Goal: Transaction & Acquisition: Purchase product/service

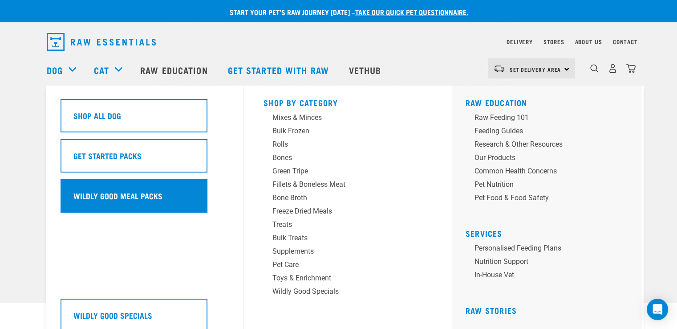
click at [84, 193] on h5 "Wildly Good Meal Packs" at bounding box center [117, 196] width 89 height 12
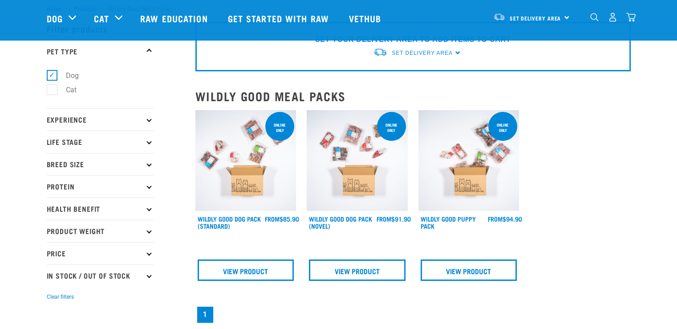
scroll to position [45, 0]
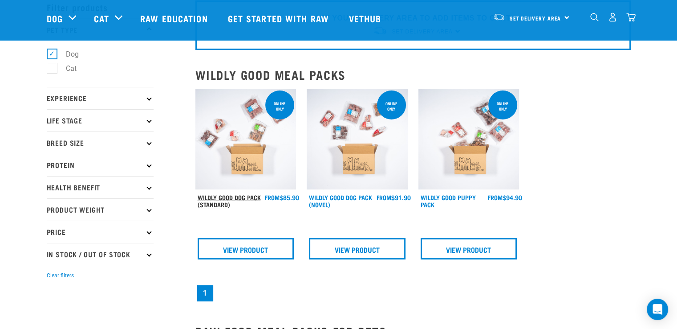
click at [225, 195] on link "Wildly Good Dog Pack (Standard)" at bounding box center [229, 200] width 63 height 10
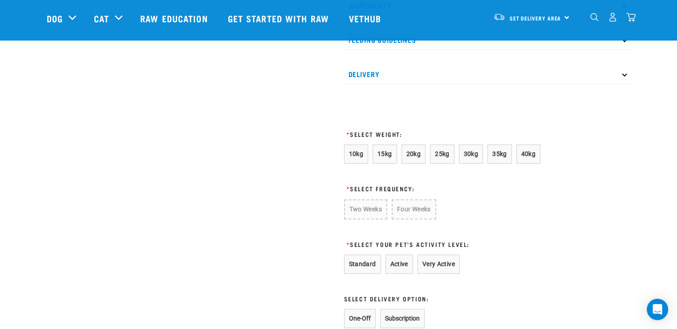
scroll to position [445, 0]
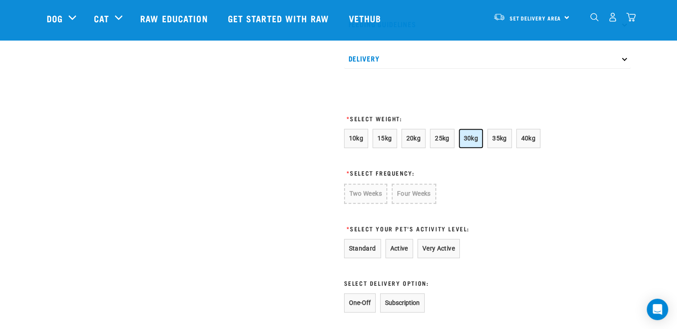
click at [467, 142] on span "30kg" at bounding box center [471, 137] width 15 height 7
click at [418, 202] on button "Four Weeks" at bounding box center [413, 192] width 44 height 19
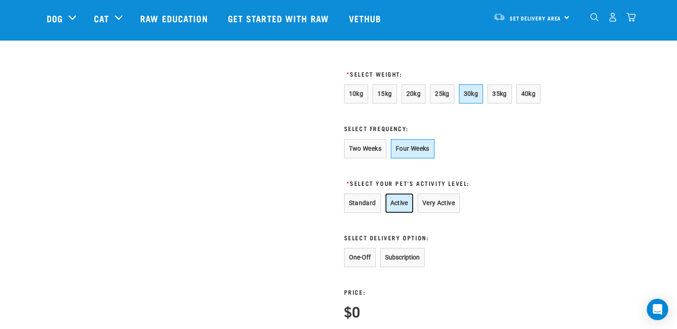
click at [401, 212] on button "Active" at bounding box center [399, 202] width 28 height 19
click at [360, 265] on button "One-Off" at bounding box center [360, 257] width 32 height 19
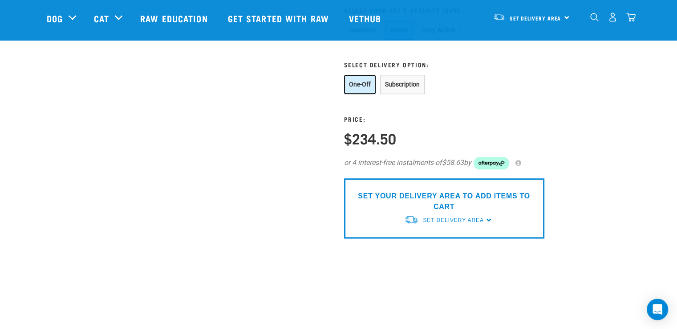
scroll to position [668, 0]
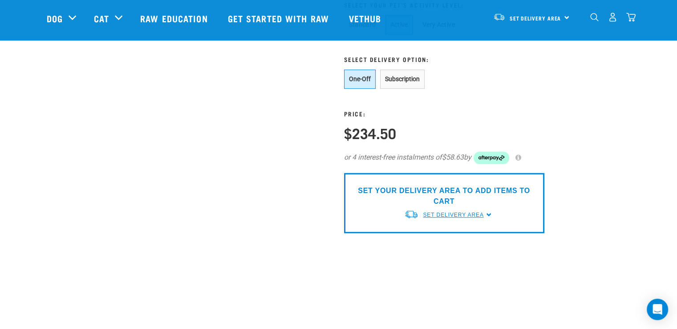
click at [455, 218] on span "Set Delivery Area" at bounding box center [453, 214] width 61 height 6
click at [433, 242] on link "[GEOGRAPHIC_DATA]" at bounding box center [448, 235] width 89 height 15
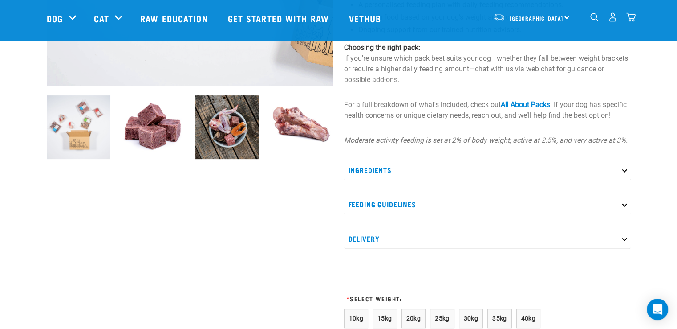
scroll to position [262, 0]
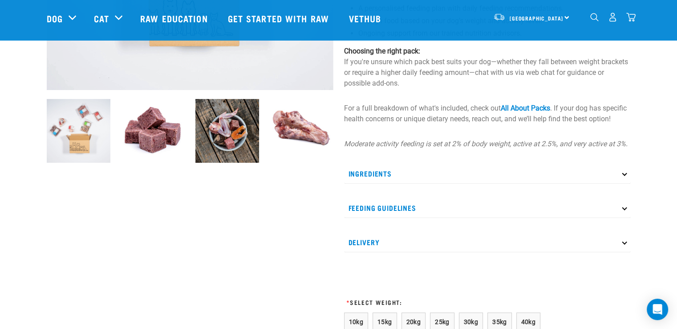
click at [567, 16] on div "North Island North Island South Island" at bounding box center [531, 17] width 87 height 20
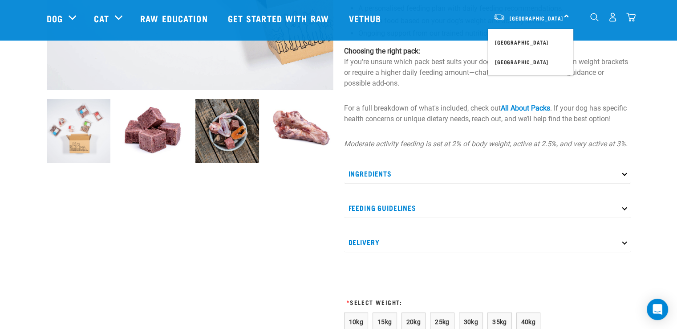
click at [613, 52] on div "Wildly Good Dog Pack (Standard) Our Wildly Good Dog Pack makes raw feeding simp…" at bounding box center [487, 177] width 297 height 772
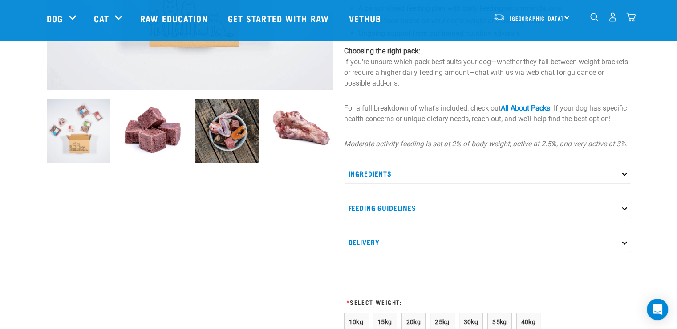
scroll to position [351, 0]
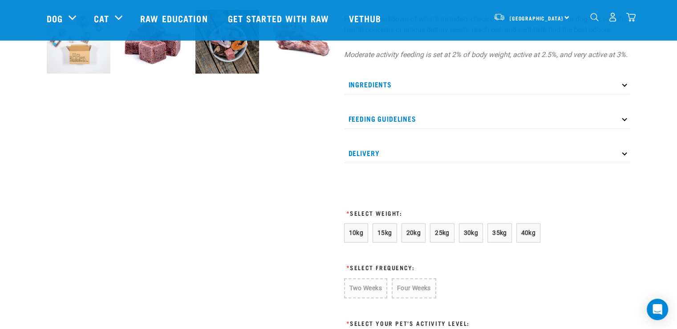
click at [624, 86] on icon at bounding box center [624, 83] width 5 height 5
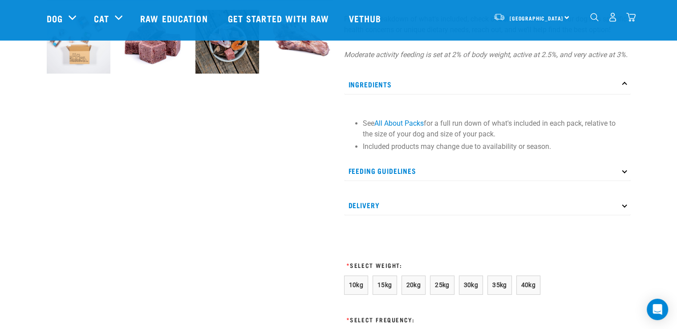
click at [625, 181] on p "Feeding Guidelines" at bounding box center [487, 171] width 287 height 20
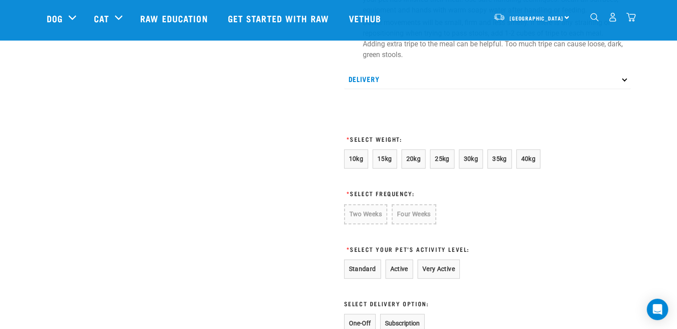
scroll to position [707, 0]
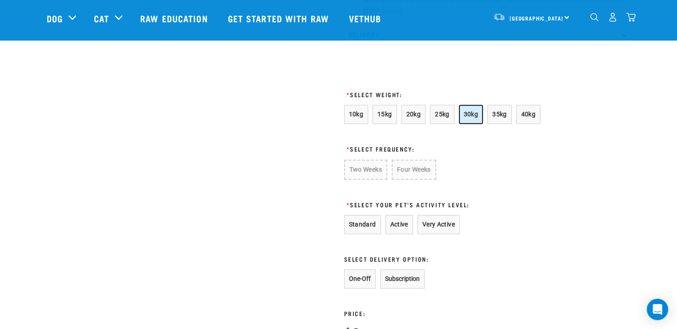
click at [472, 118] on span "30kg" at bounding box center [471, 113] width 15 height 7
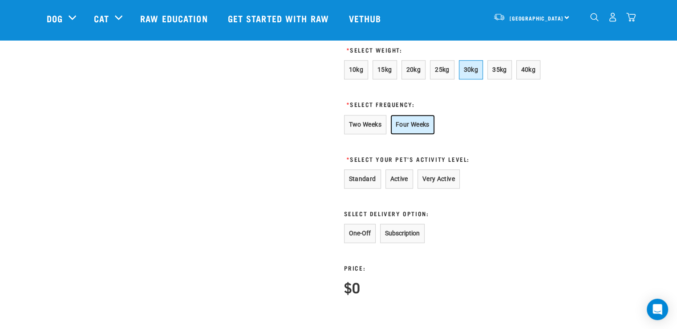
click at [423, 134] on button "Four Weeks" at bounding box center [413, 124] width 44 height 19
click at [399, 186] on button "Active" at bounding box center [399, 178] width 28 height 19
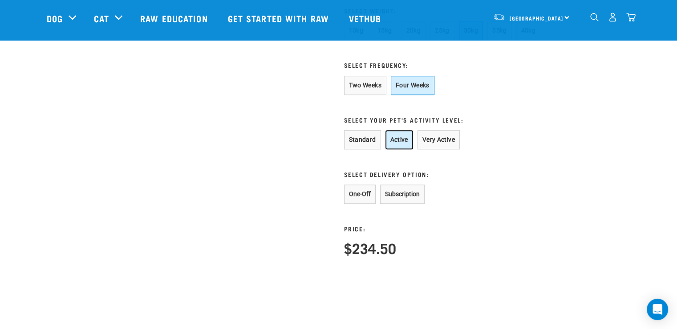
scroll to position [840, 0]
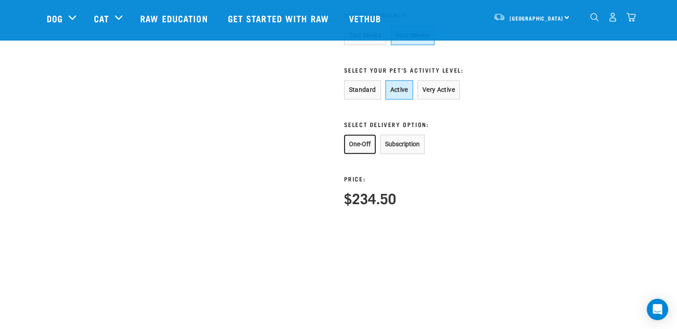
click at [360, 153] on button "One-Off" at bounding box center [360, 143] width 32 height 19
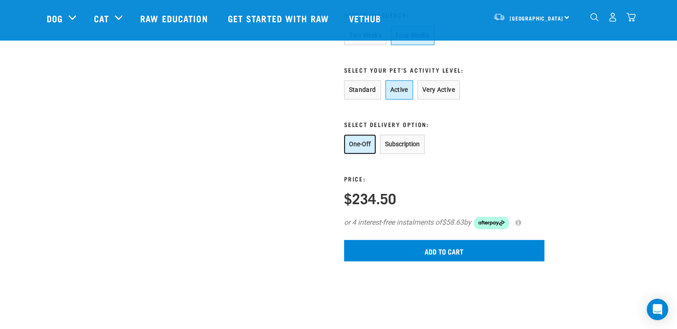
scroll to position [885, 0]
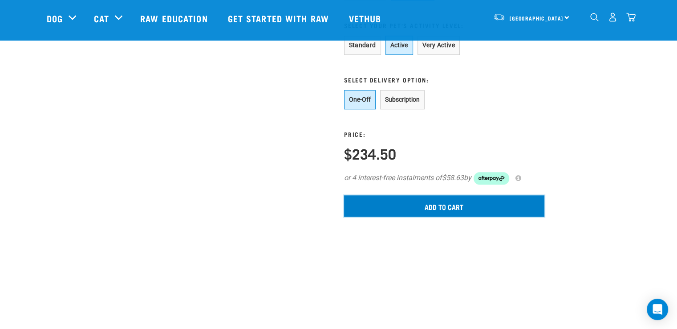
click at [433, 211] on input "Add to cart" at bounding box center [444, 205] width 200 height 21
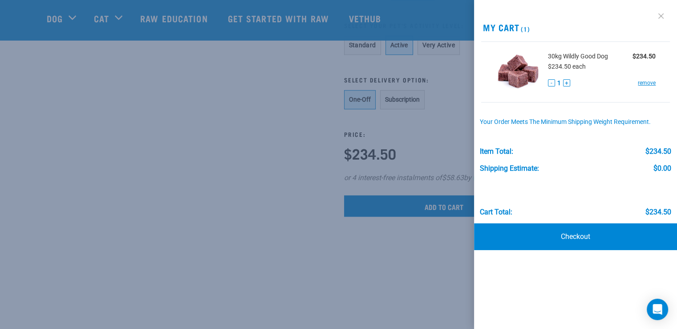
click at [659, 15] on link at bounding box center [661, 16] width 14 height 14
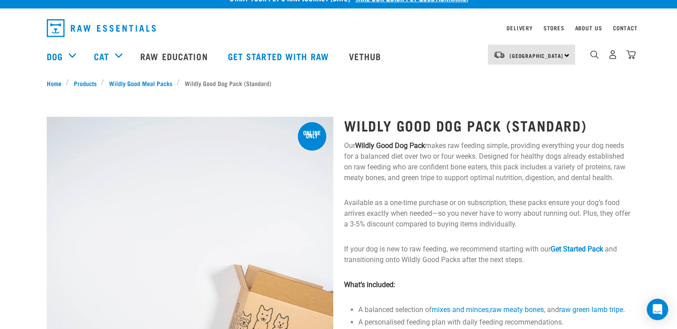
scroll to position [0, 0]
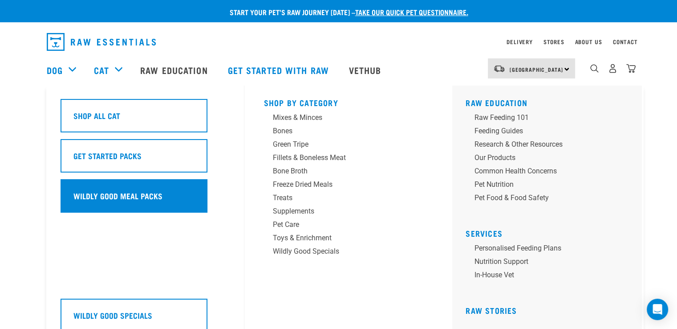
click at [93, 194] on h5 "Wildly Good Meal Packs" at bounding box center [117, 196] width 89 height 12
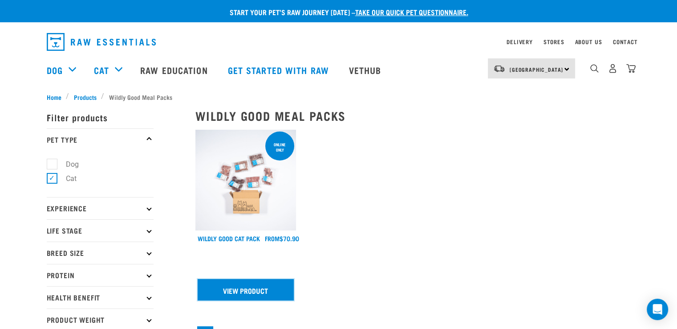
click at [231, 288] on link "View Product" at bounding box center [246, 289] width 97 height 21
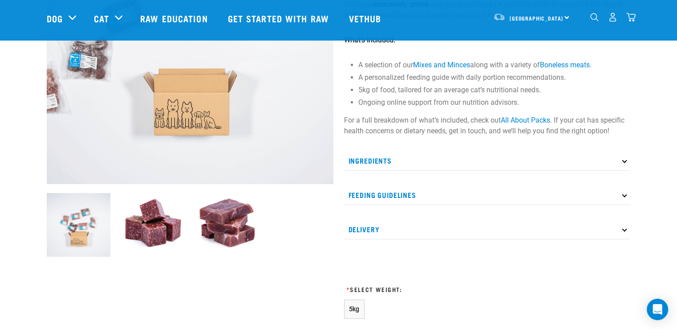
scroll to position [223, 0]
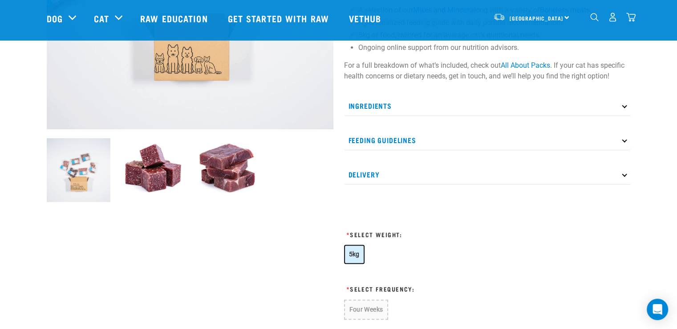
click at [352, 250] on span "5kg" at bounding box center [354, 253] width 11 height 7
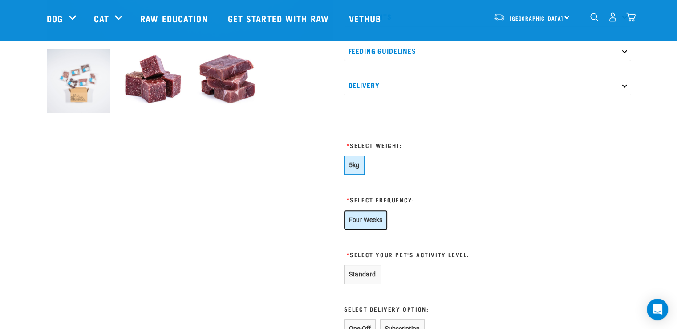
click at [374, 218] on button "Four Weeks" at bounding box center [366, 219] width 44 height 19
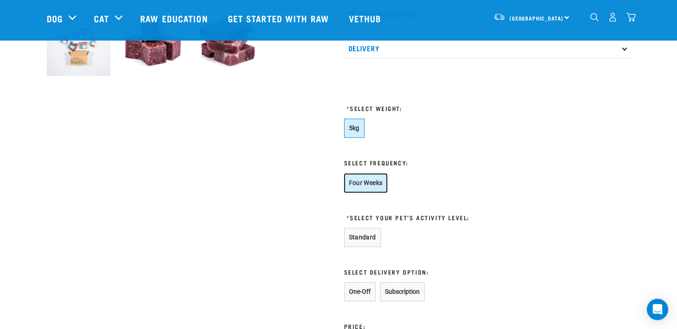
scroll to position [401, 0]
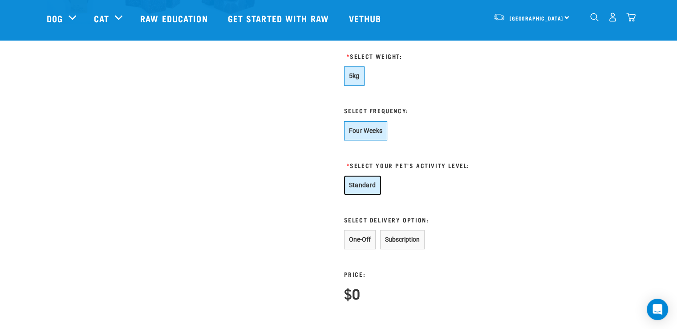
click at [354, 185] on button "Standard" at bounding box center [362, 184] width 37 height 19
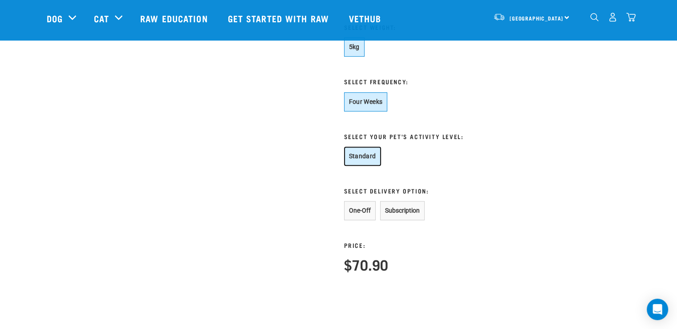
scroll to position [445, 0]
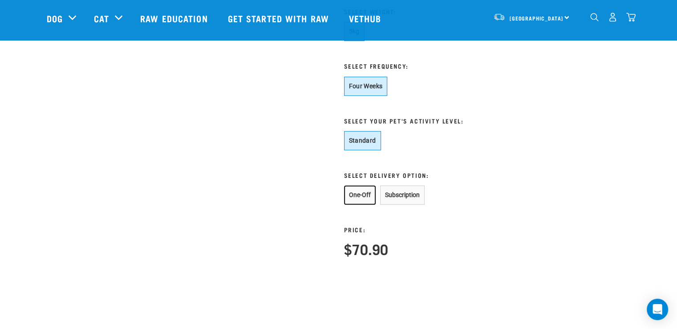
click at [351, 192] on button "One-Off" at bounding box center [360, 194] width 32 height 19
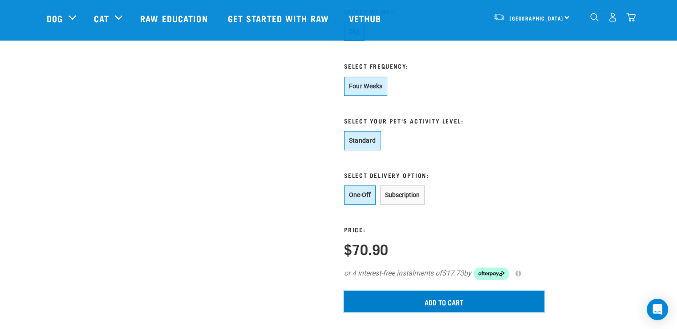
click at [423, 300] on input "Add to cart" at bounding box center [444, 300] width 200 height 21
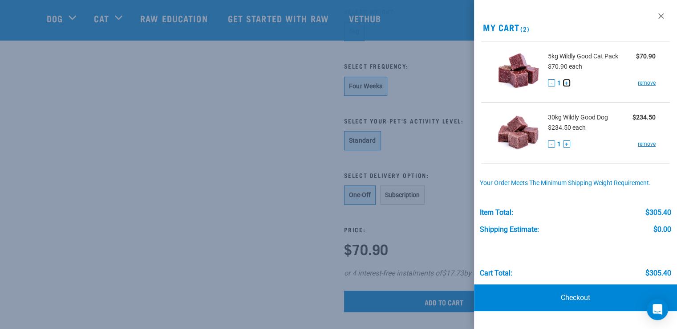
click at [567, 81] on button "+" at bounding box center [566, 82] width 7 height 7
click at [661, 13] on link at bounding box center [661, 16] width 14 height 14
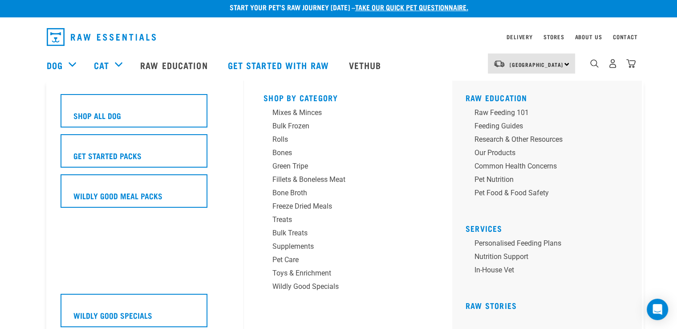
scroll to position [0, 0]
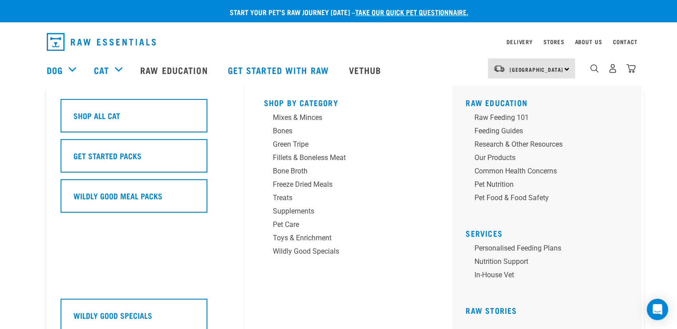
click at [118, 68] on div "Cat" at bounding box center [112, 70] width 37 height 36
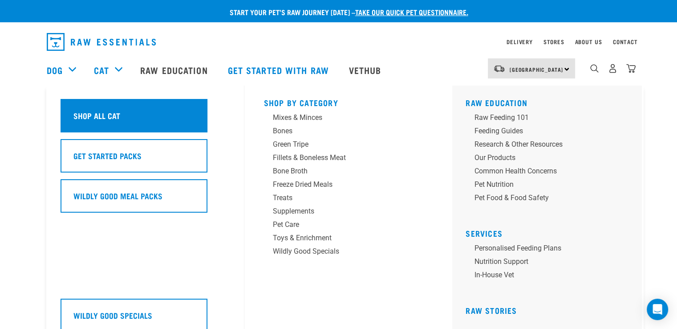
click at [101, 112] on h5 "Shop All Cat" at bounding box center [96, 116] width 47 height 12
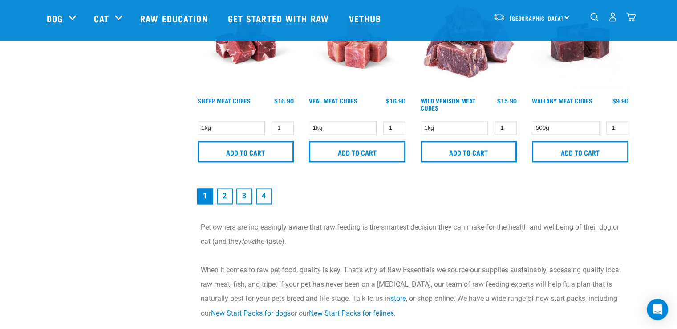
scroll to position [1380, 0]
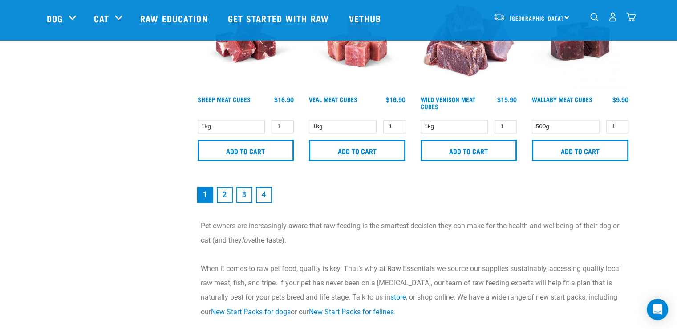
click at [224, 191] on link "2" at bounding box center [225, 195] width 16 height 16
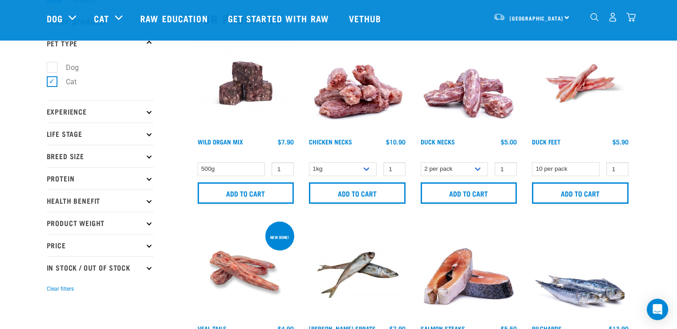
scroll to position [45, 0]
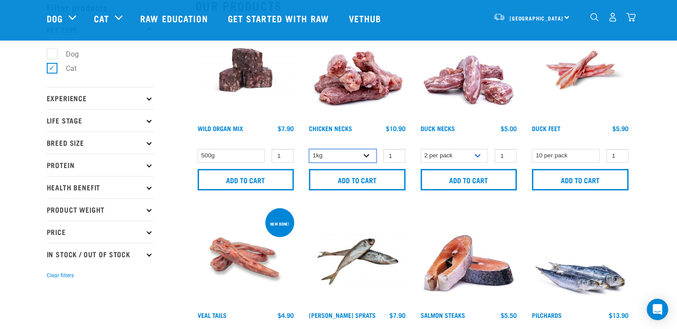
click at [366, 153] on select "1kg 2kg" at bounding box center [343, 156] width 68 height 14
select select "7342"
click at [309, 149] on select "1kg 2kg" at bounding box center [343, 156] width 68 height 14
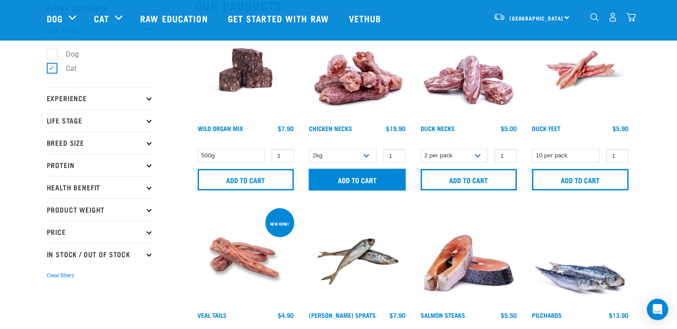
click at [358, 179] on input "Add to cart" at bounding box center [357, 179] width 97 height 21
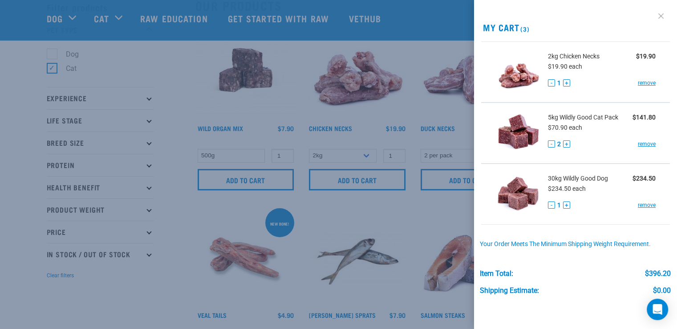
click at [654, 14] on link at bounding box center [661, 16] width 14 height 14
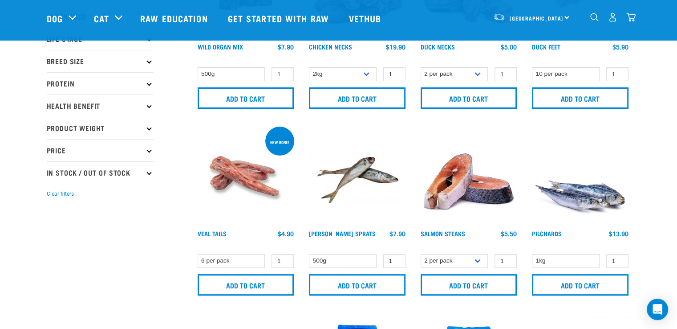
scroll to position [178, 0]
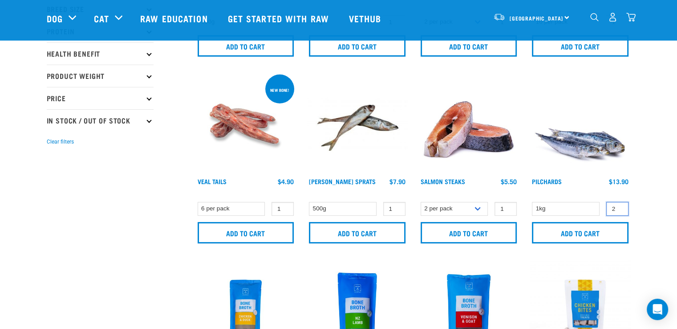
type input "2"
click at [620, 205] on input "2" at bounding box center [617, 209] width 22 height 14
click at [589, 231] on input "Add to cart" at bounding box center [580, 232] width 97 height 21
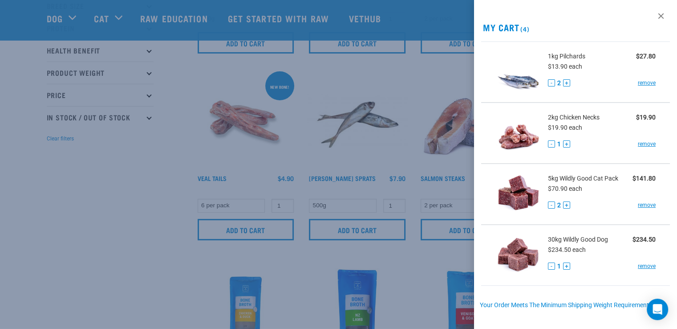
scroll to position [45, 0]
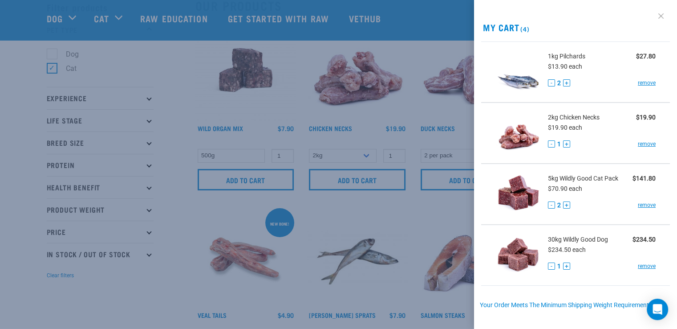
click at [654, 14] on link at bounding box center [661, 16] width 14 height 14
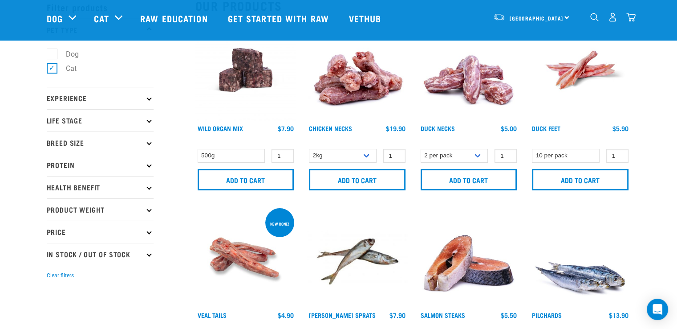
click at [53, 50] on label "Dog" at bounding box center [67, 54] width 31 height 11
click at [53, 50] on input "Dog" at bounding box center [50, 52] width 6 height 6
checkbox input "true"
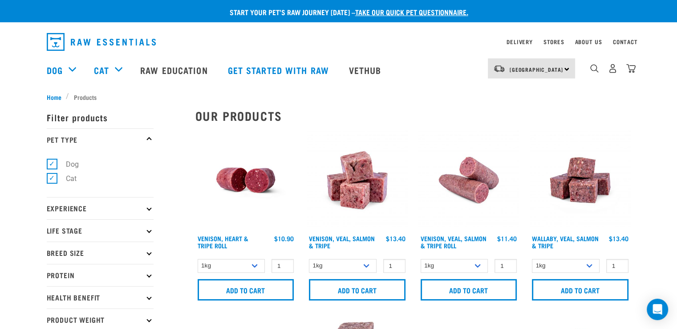
click at [52, 179] on label "Cat" at bounding box center [66, 178] width 28 height 11
click at [50, 179] on input "Cat" at bounding box center [50, 177] width 6 height 6
checkbox input "false"
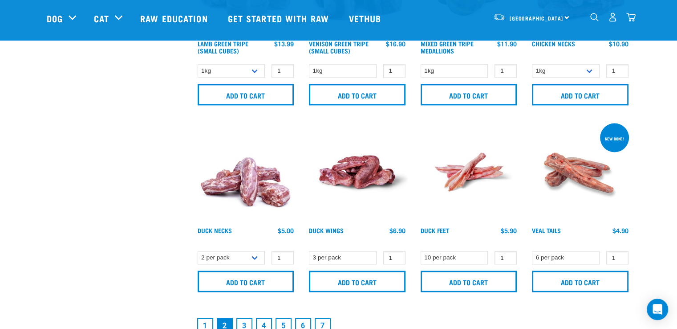
scroll to position [1335, 0]
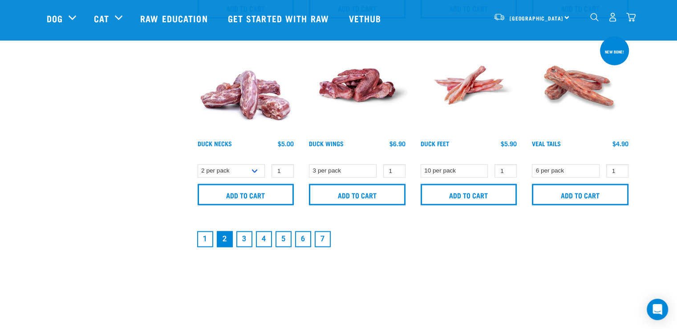
click at [244, 235] on link "3" at bounding box center [244, 239] width 16 height 16
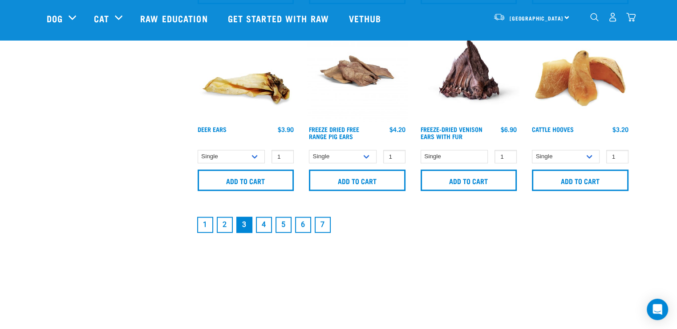
scroll to position [1424, 0]
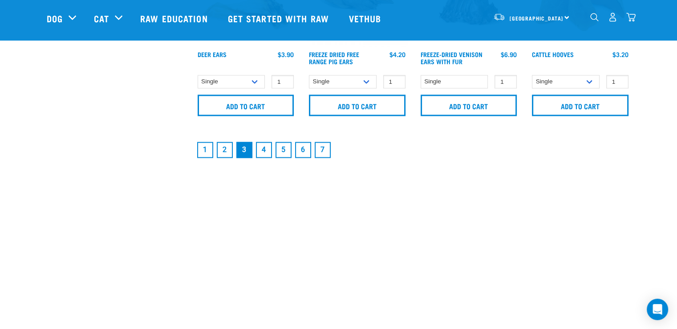
click at [261, 147] on link "4" at bounding box center [264, 150] width 16 height 16
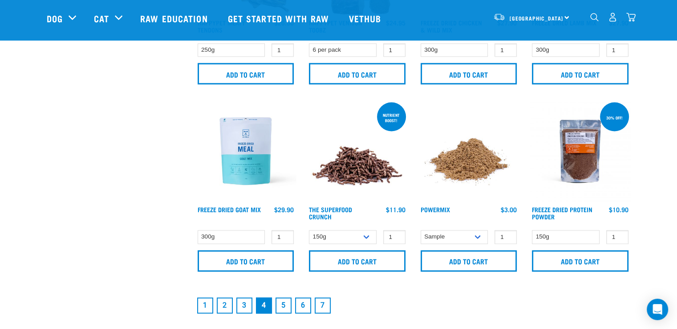
scroll to position [1380, 0]
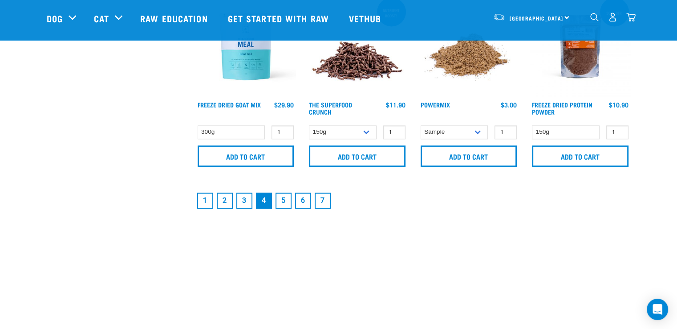
click at [284, 197] on link "5" at bounding box center [284, 200] width 16 height 16
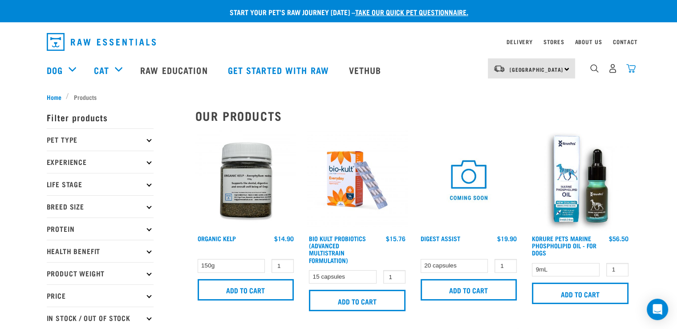
click at [632, 70] on img "dropdown navigation" at bounding box center [630, 68] width 9 height 9
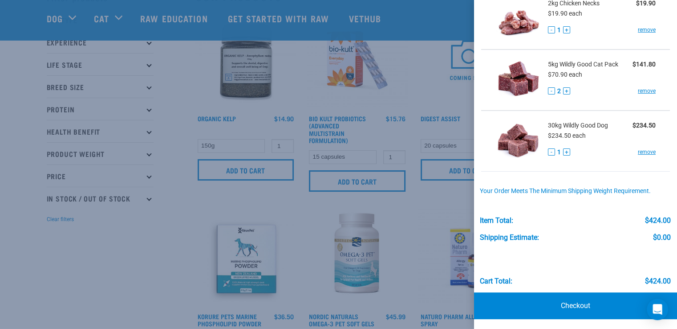
scroll to position [89, 0]
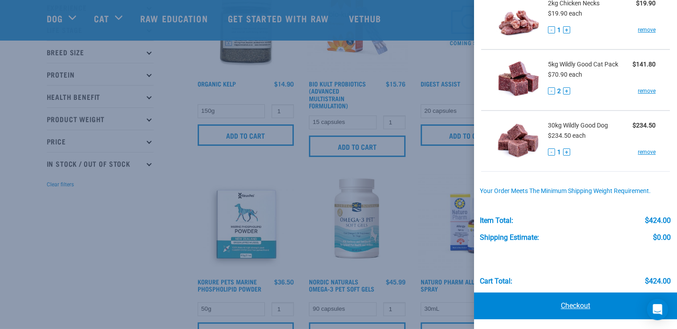
click at [573, 301] on link "Checkout" at bounding box center [575, 305] width 203 height 27
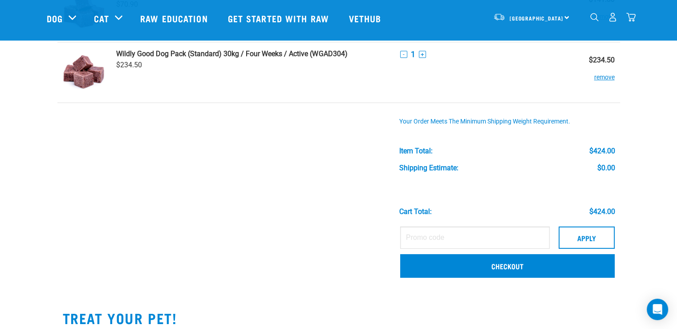
scroll to position [223, 0]
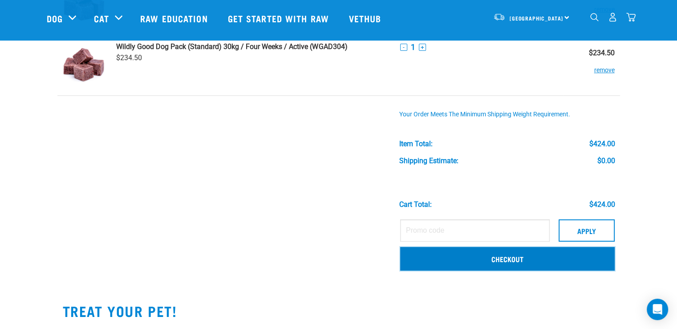
click at [508, 255] on link "Checkout" at bounding box center [507, 258] width 215 height 23
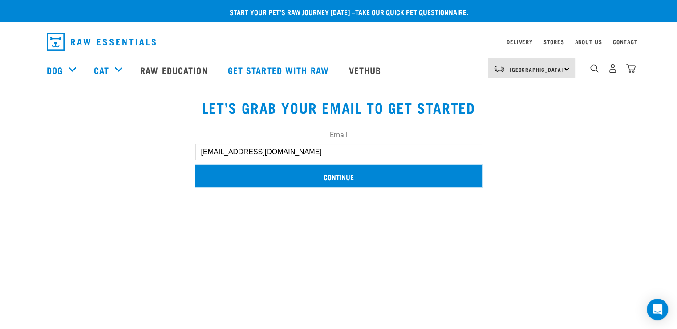
click at [340, 173] on input "Continue" at bounding box center [338, 175] width 287 height 21
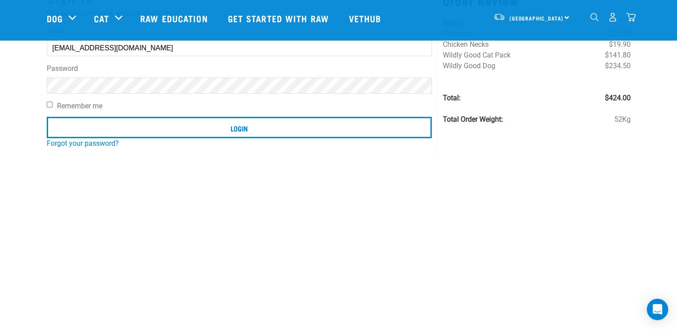
scroll to position [89, 0]
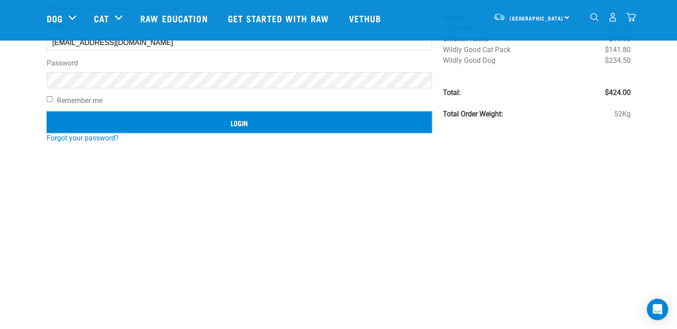
click at [242, 120] on input "Login" at bounding box center [239, 121] width 385 height 21
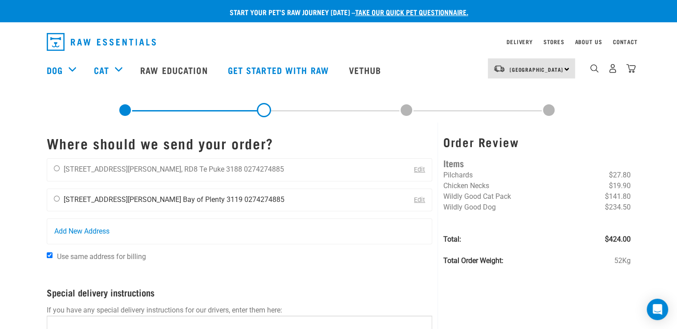
click at [57, 200] on input "radio" at bounding box center [57, 198] width 6 height 6
radio input "true"
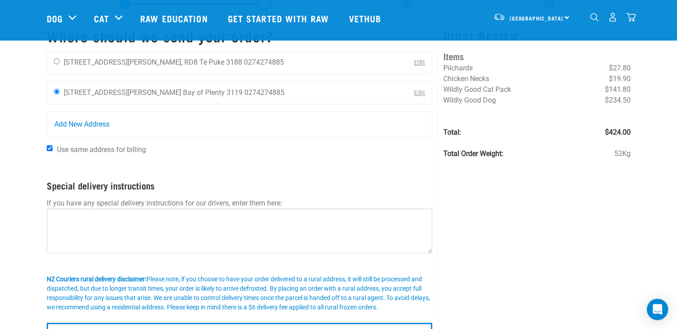
scroll to position [134, 0]
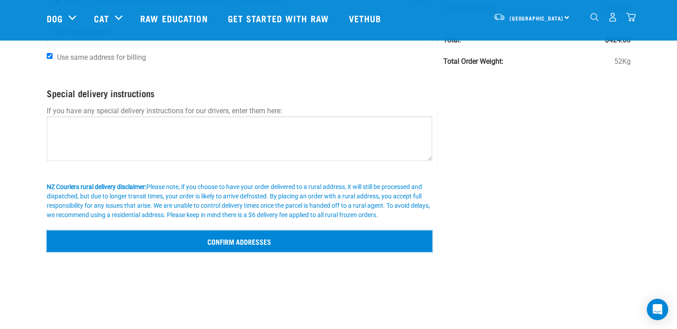
click at [214, 240] on input "Confirm addresses" at bounding box center [240, 240] width 386 height 21
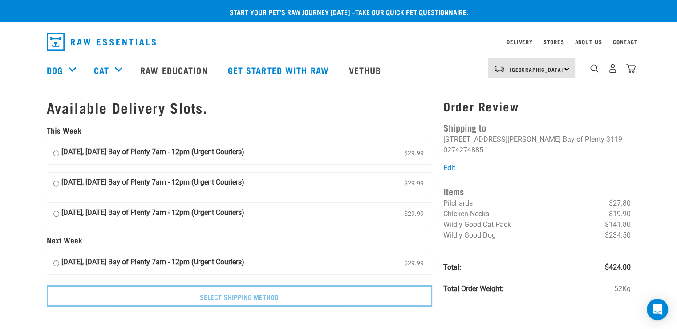
click at [55, 152] on input "20 August, Wednesday Bay of Plenty 7am - 12pm (Urgent Couriers) $29.99" at bounding box center [56, 152] width 6 height 13
radio input "true"
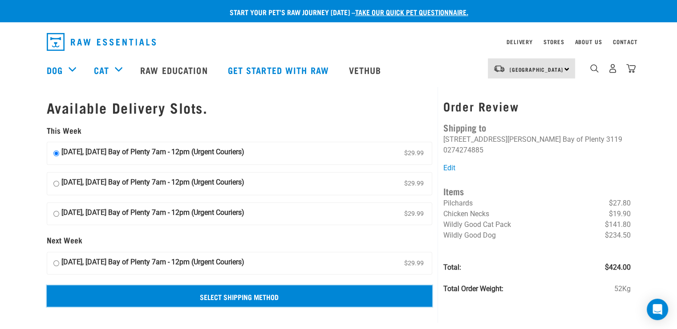
click at [217, 294] on input "Select Shipping Method" at bounding box center [240, 295] width 386 height 21
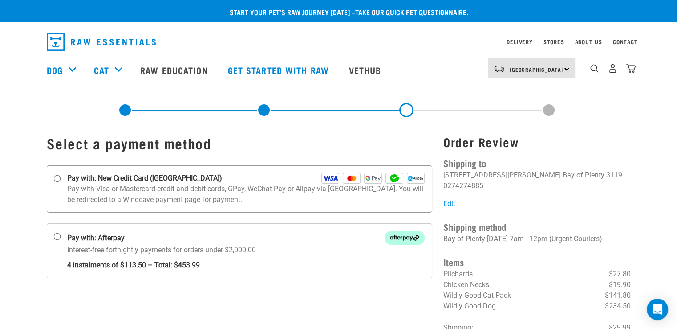
click at [57, 176] on input "Pay with: New Credit Card (Windcave)" at bounding box center [56, 178] width 7 height 7
radio input "true"
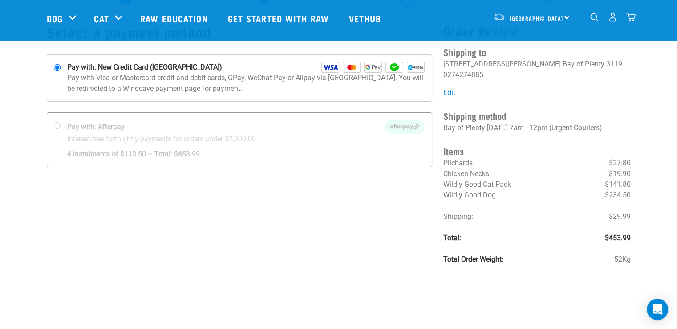
scroll to position [89, 0]
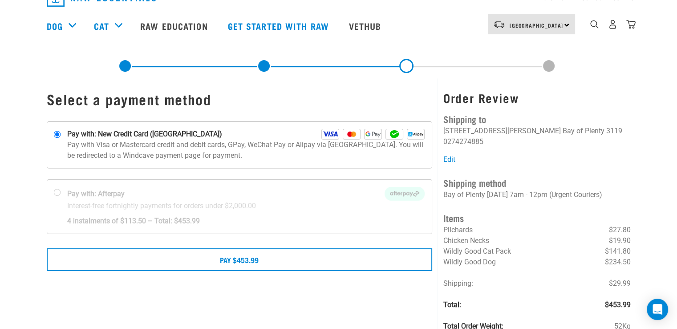
scroll to position [89, 0]
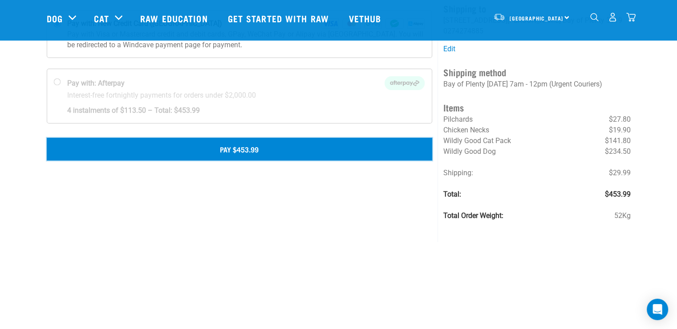
click at [224, 148] on button "Pay $453.99" at bounding box center [240, 149] width 386 height 22
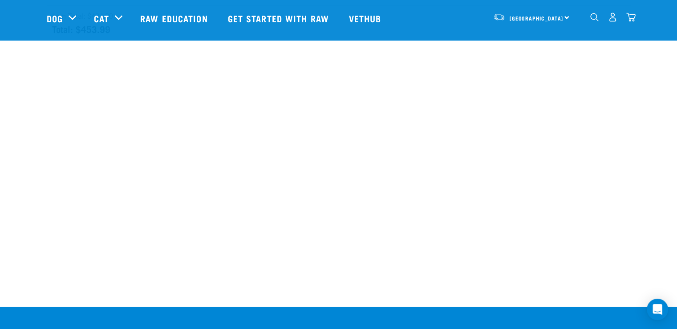
scroll to position [45, 0]
